Goal: Complete application form: Complete application form

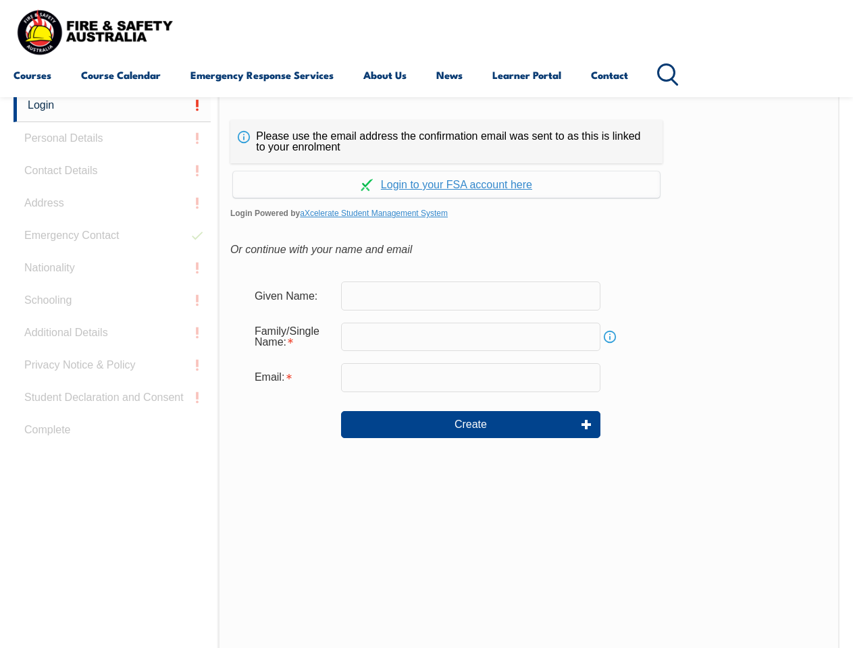
click at [426, 164] on div "Continue with Google Continue with Apple Continue with Facebook Continue with a…" at bounding box center [446, 180] width 432 height 34
click at [426, 369] on input "email" at bounding box center [470, 377] width 259 height 28
click at [112, 105] on link "Login" at bounding box center [112, 105] width 197 height 33
click at [112, 138] on div "Login Personal Details Contact Details Address Emergency Contact Nationality Sc…" at bounding box center [116, 426] width 205 height 674
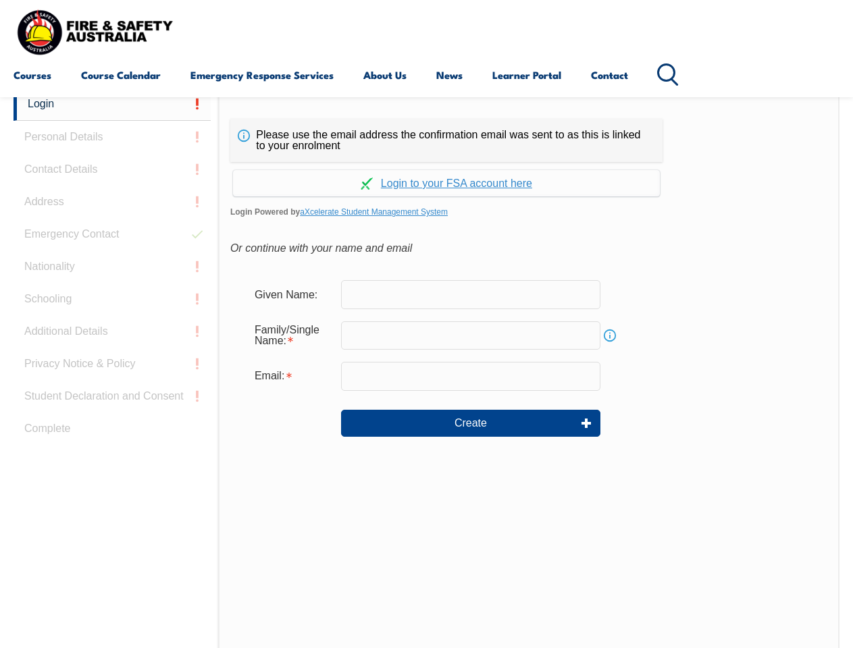
click at [112, 171] on div "Login Personal Details Contact Details Address Emergency Contact Nationality Sc…" at bounding box center [116, 425] width 205 height 674
click at [112, 203] on div "Login Personal Details Contact Details Address Emergency Contact Nationality Sc…" at bounding box center [116, 425] width 205 height 674
click at [112, 236] on div "Login Personal Details Contact Details Address Emergency Contact Nationality Sc…" at bounding box center [116, 425] width 205 height 674
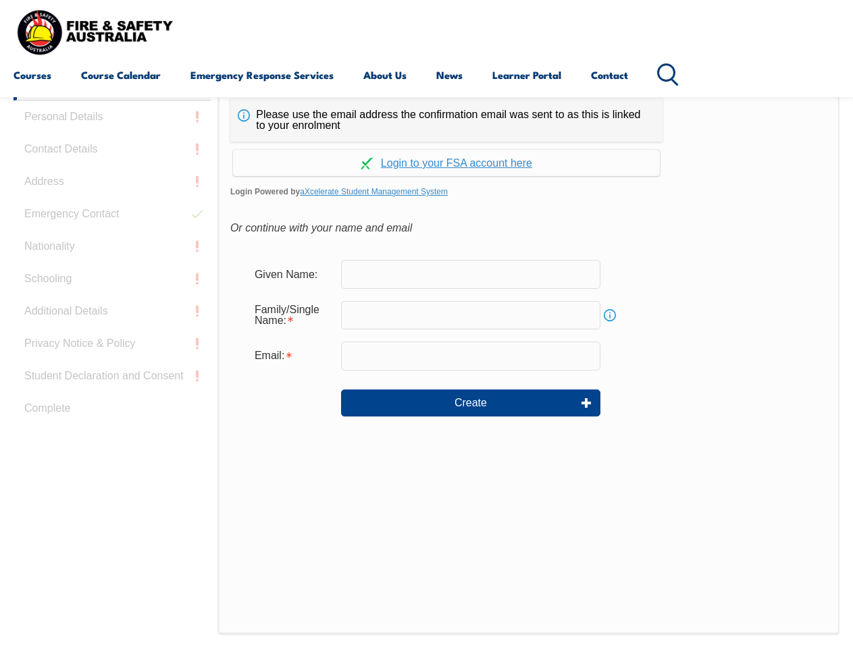
click at [112, 268] on div "Login Personal Details Contact Details Address Emergency Contact Nationality Sc…" at bounding box center [116, 405] width 205 height 674
click at [112, 300] on div "Login Personal Details Contact Details Address Emergency Contact Nationality Sc…" at bounding box center [116, 405] width 205 height 674
click at [112, 333] on div "Login Personal Details Contact Details Address Emergency Contact Nationality Sc…" at bounding box center [116, 405] width 205 height 674
